Goal: Task Accomplishment & Management: Complete application form

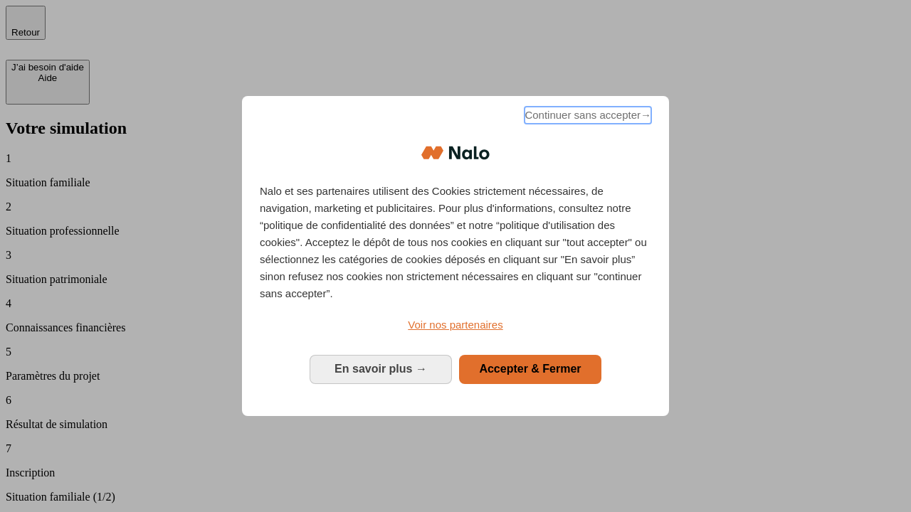
click at [586, 117] on span "Continuer sans accepter →" at bounding box center [587, 115] width 127 height 17
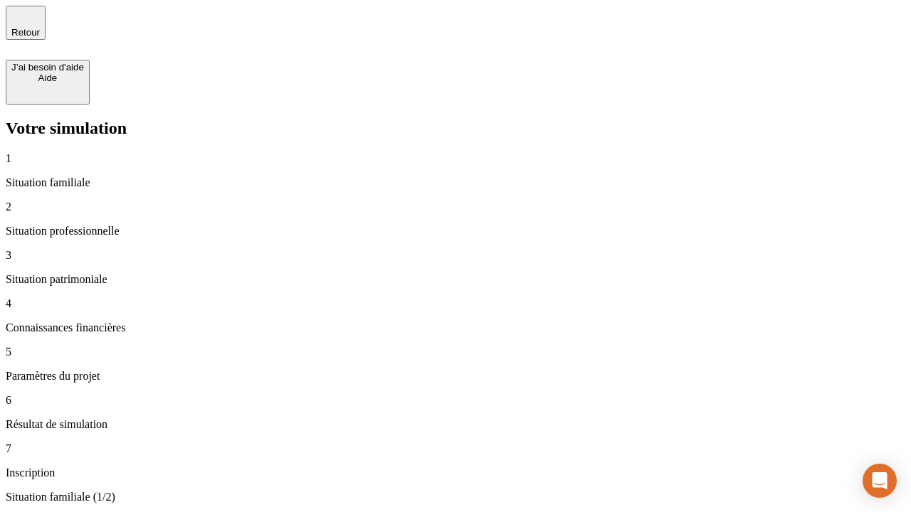
type input "30 000"
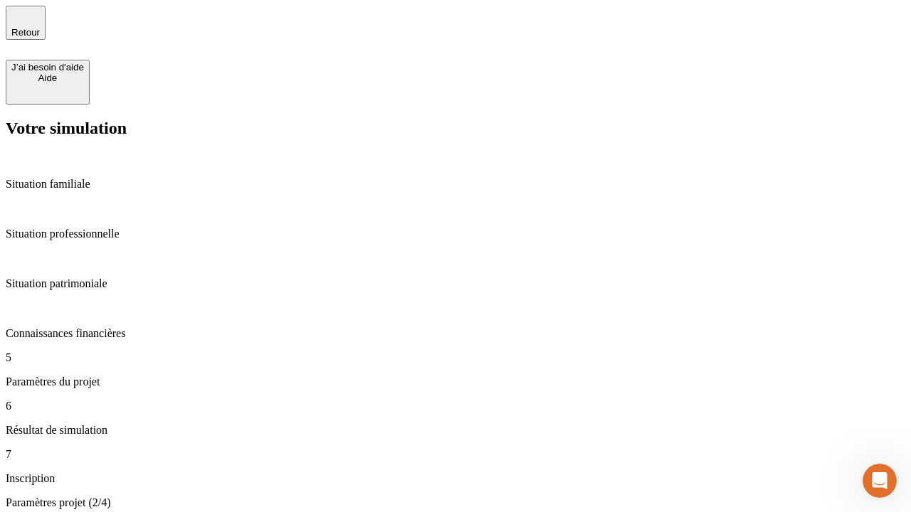
type input "25"
type input "64"
type input "1 000"
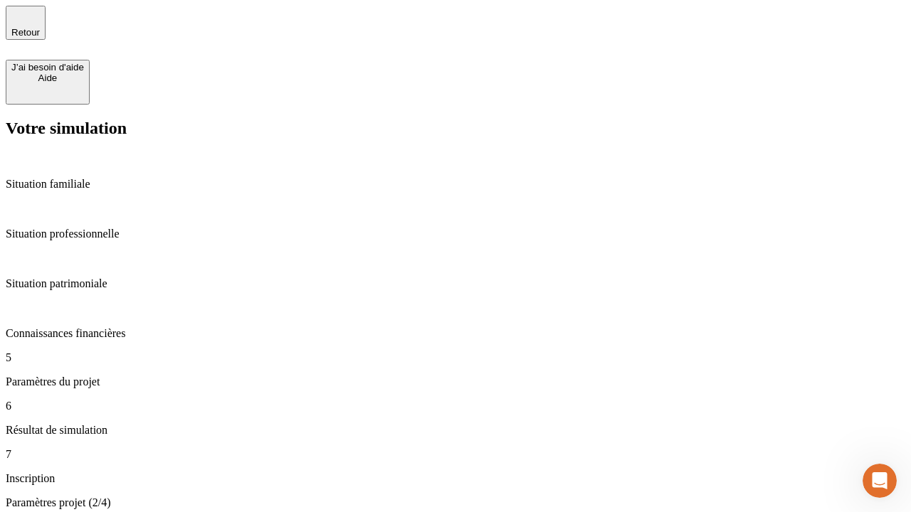
type input "640"
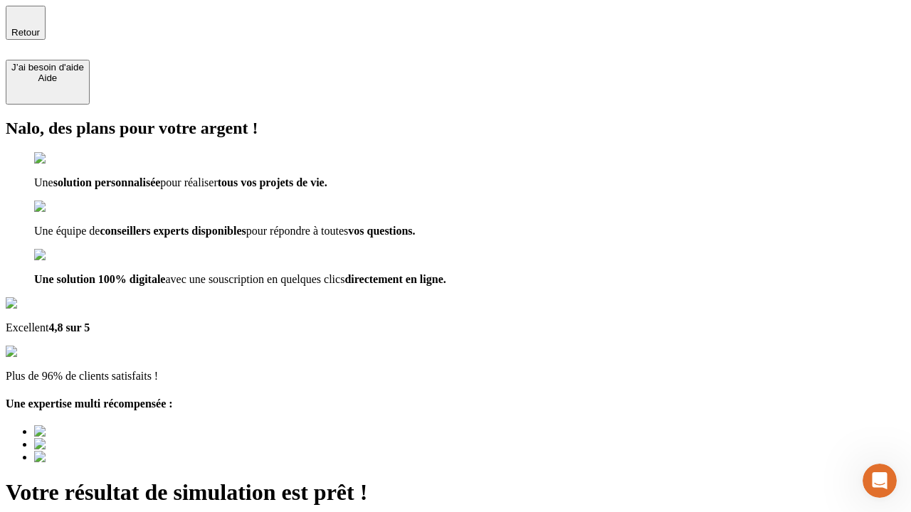
type input "[EMAIL_ADDRESS][PERSON_NAME][DOMAIN_NAME]"
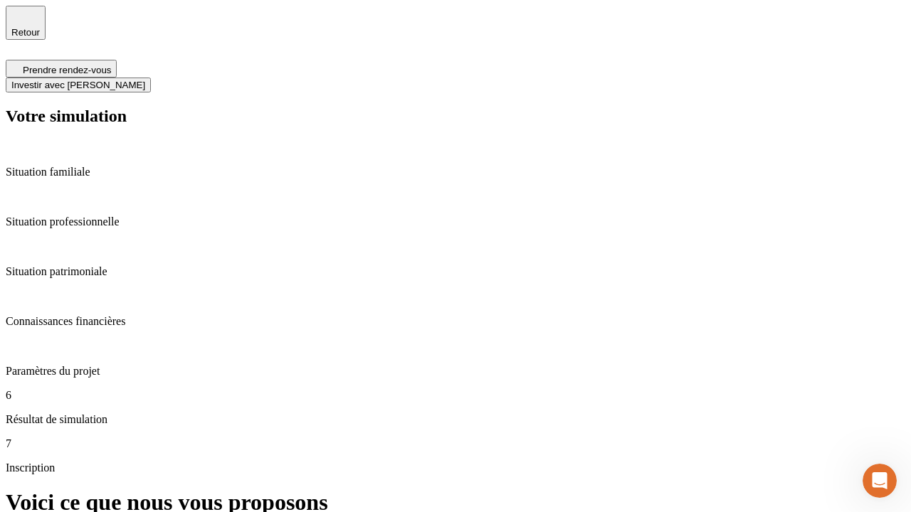
click at [145, 80] on span "Investir avec [PERSON_NAME]" at bounding box center [78, 85] width 134 height 11
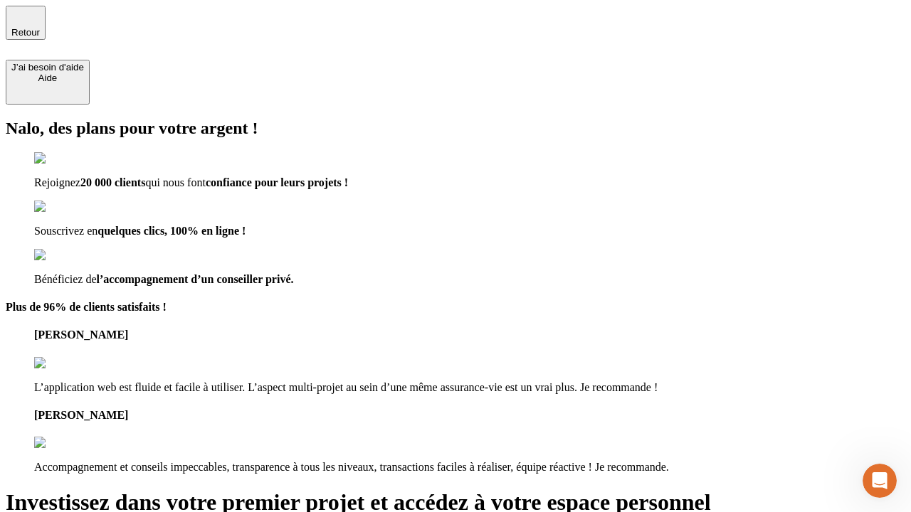
type input "[EMAIL_ADDRESS][PERSON_NAME][DOMAIN_NAME]"
